Goal: Ask a question

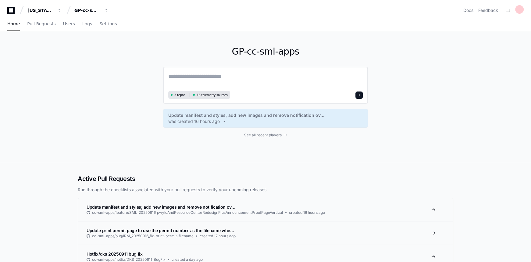
click at [204, 80] on textarea at bounding box center [265, 80] width 194 height 17
click at [231, 76] on textarea at bounding box center [265, 80] width 194 height 17
paste textarea "**********"
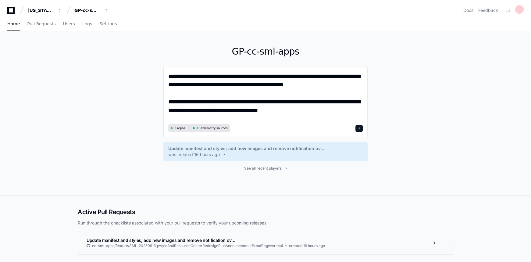
drag, startPoint x: 205, startPoint y: 101, endPoint x: 186, endPoint y: 102, distance: 19.2
click at [186, 102] on textarea "**********" at bounding box center [265, 97] width 194 height 50
click at [284, 111] on textarea "**********" at bounding box center [265, 97] width 194 height 50
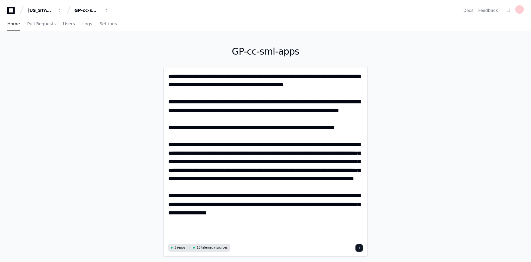
type textarea "**********"
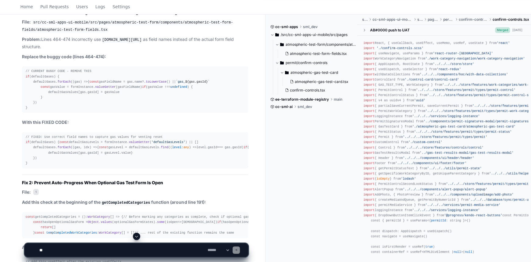
scroll to position [914, 0]
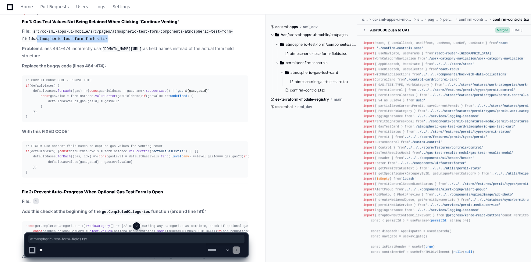
drag, startPoint x: 36, startPoint y: 30, endPoint x: 147, endPoint y: 30, distance: 110.6
click at [147, 30] on p "File: src/cc-sml-apps-ui-mobile/src/pages/atmospheric-test-form/components/atmo…" at bounding box center [135, 35] width 226 height 14
copy code "atmospheric-test-form-fields.tsx"
drag, startPoint x: 30, startPoint y: 81, endPoint x: 90, endPoint y: 82, distance: 59.1
click at [90, 82] on div "// CURRENT BUGGY CODE - REMOVE THIS if (defaultGases) { defaultGases. forEach (…" at bounding box center [135, 99] width 219 height 42
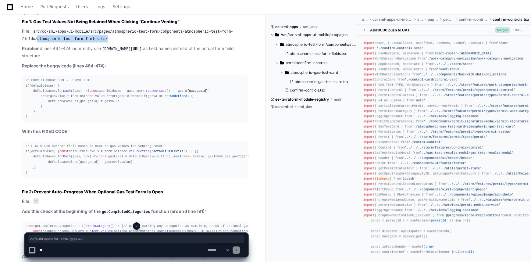
copy div "defaultGases. forEach ( ( gas ) => {"
drag, startPoint x: 71, startPoint y: 87, endPoint x: 39, endPoint y: 88, distance: 31.7
click at [39, 88] on div "// CURRENT BUGGY CODE - REMOVE THIS if (defaultGases) { defaultGases. forEach (…" at bounding box center [135, 99] width 219 height 42
copy div "const gasFieldName"
click at [433, 132] on span "'../../../store/features/permit/types/permit-status'" at bounding box center [463, 132] width 98 height 4
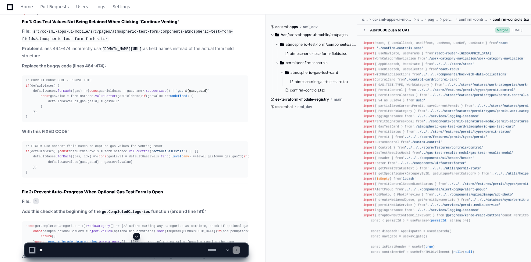
click at [428, 114] on span "'../../../services/logging-instance'" at bounding box center [446, 116] width 68 height 4
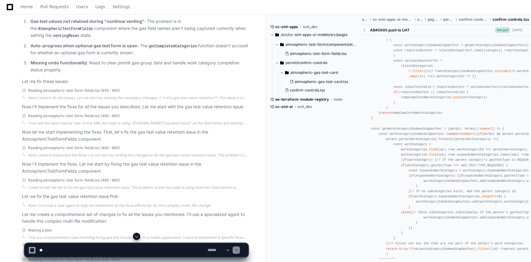
scroll to position [388, 0]
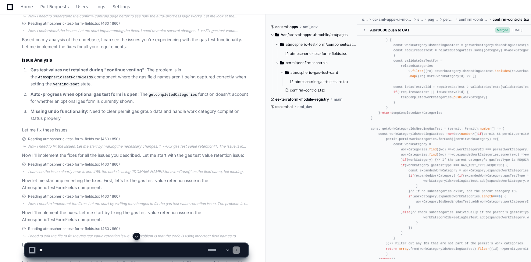
click at [129, 250] on textarea at bounding box center [122, 249] width 168 height 13
click at [366, 19] on span "src" at bounding box center [364, 19] width 5 height 5
click at [365, 30] on span at bounding box center [364, 30] width 4 height 4
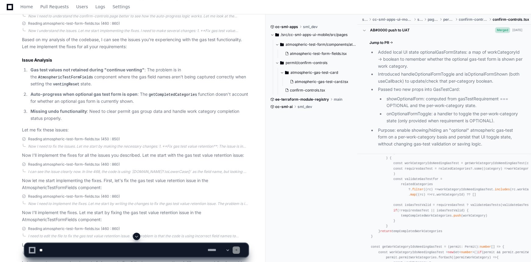
click at [104, 246] on textarea at bounding box center [122, 249] width 168 height 13
type textarea "**********"
click at [137, 237] on span at bounding box center [136, 236] width 5 height 5
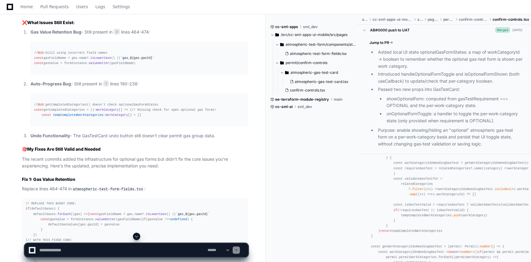
scroll to position [1865, 0]
